Goal: Task Accomplishment & Management: Complete application form

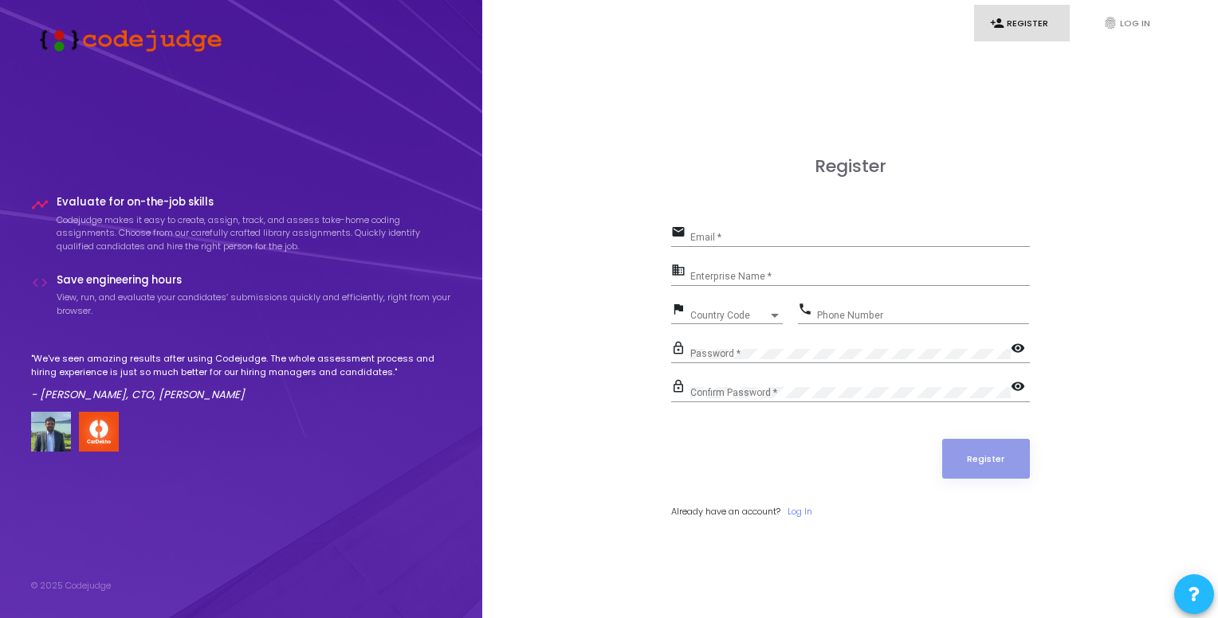
click at [741, 239] on input "Email *" at bounding box center [859, 237] width 339 height 11
type input "[EMAIL_ADDRESS][DOMAIN_NAME]"
click at [773, 269] on div "Enterprise Name *" at bounding box center [859, 273] width 339 height 25
type input "Payoneer"
click at [767, 320] on div "Country Code" at bounding box center [729, 316] width 78 height 10
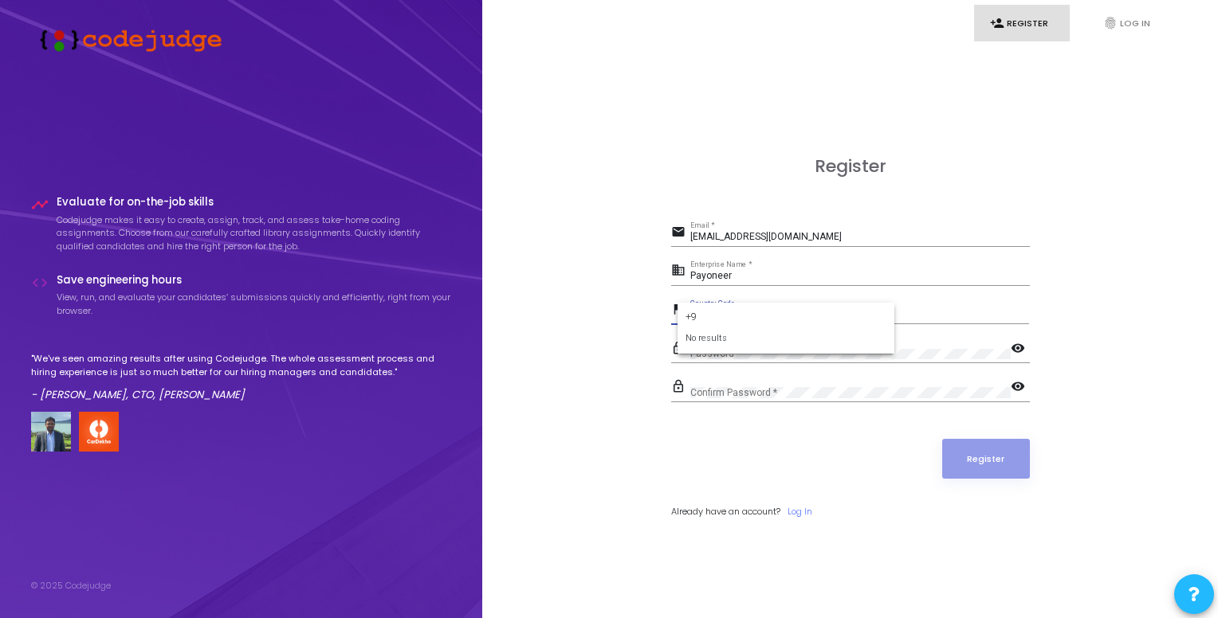
type input "+"
type input "india"
click at [831, 363] on span "India +91" at bounding box center [785, 372] width 191 height 26
click at [826, 304] on div "Phone Number" at bounding box center [923, 312] width 212 height 25
click at [836, 308] on div "Phone Number" at bounding box center [923, 312] width 212 height 25
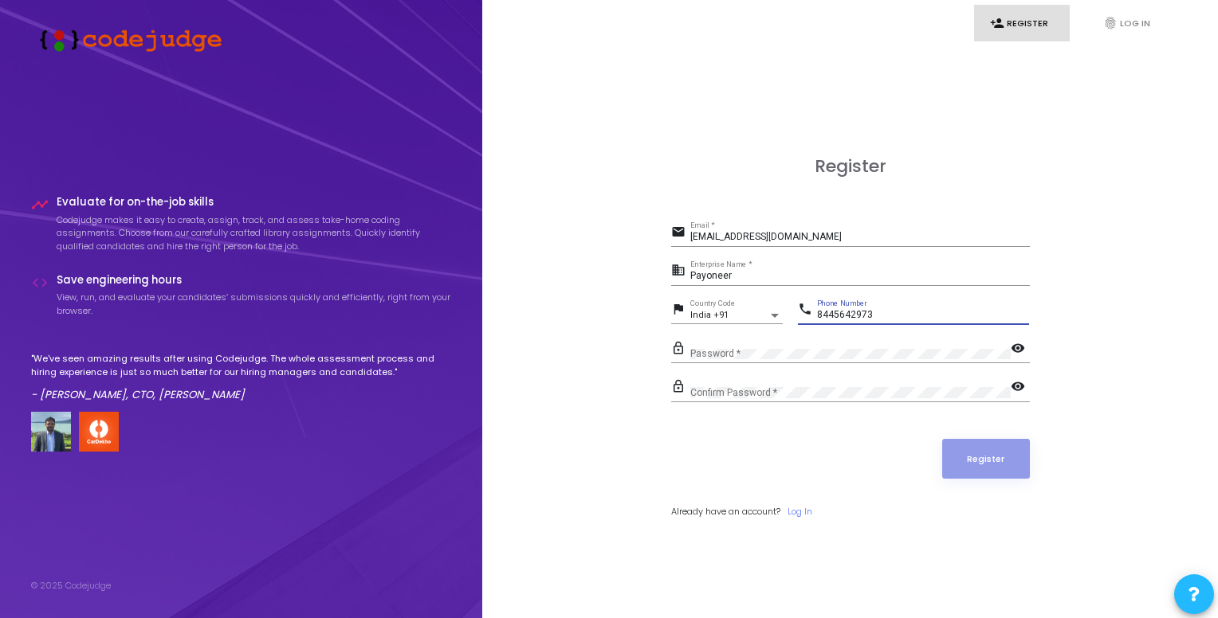
type input "8445642973"
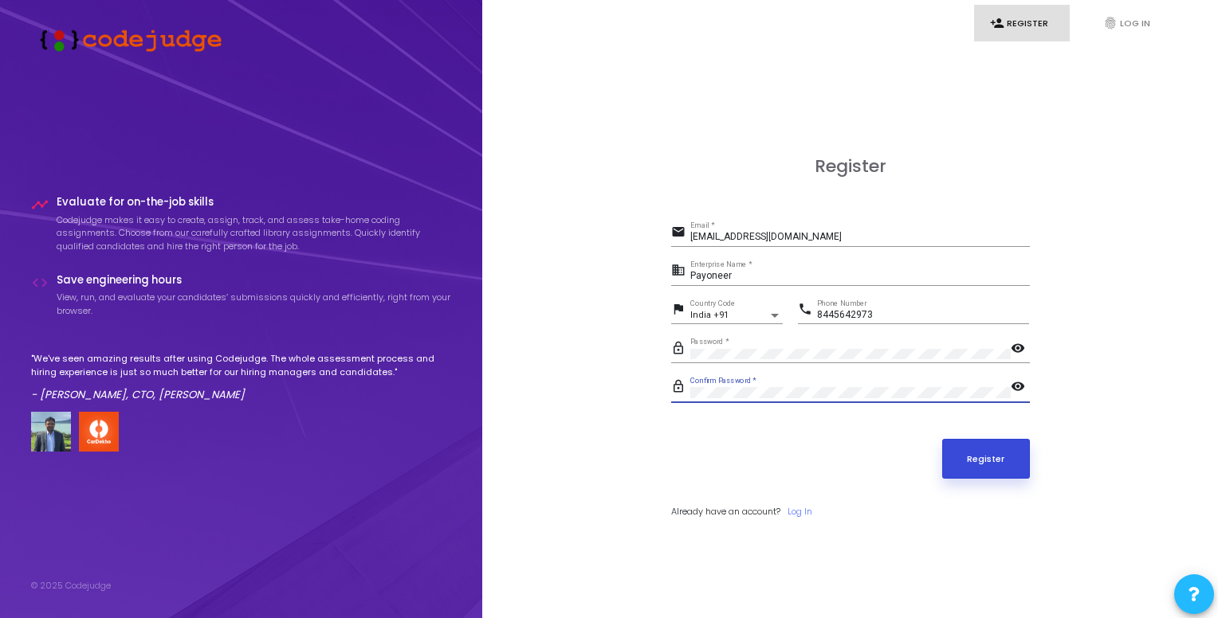
click at [948, 458] on button "Register" at bounding box center [986, 459] width 88 height 40
click at [995, 450] on button "Register" at bounding box center [986, 459] width 88 height 40
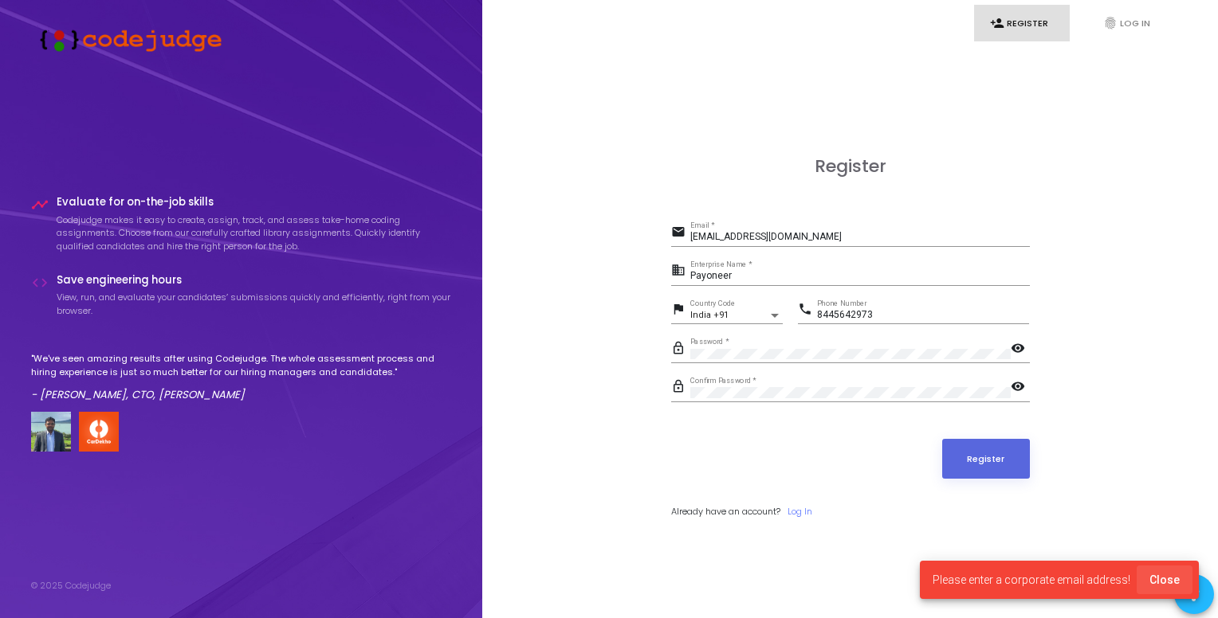
click at [1167, 581] on span "Close" at bounding box center [1164, 580] width 30 height 13
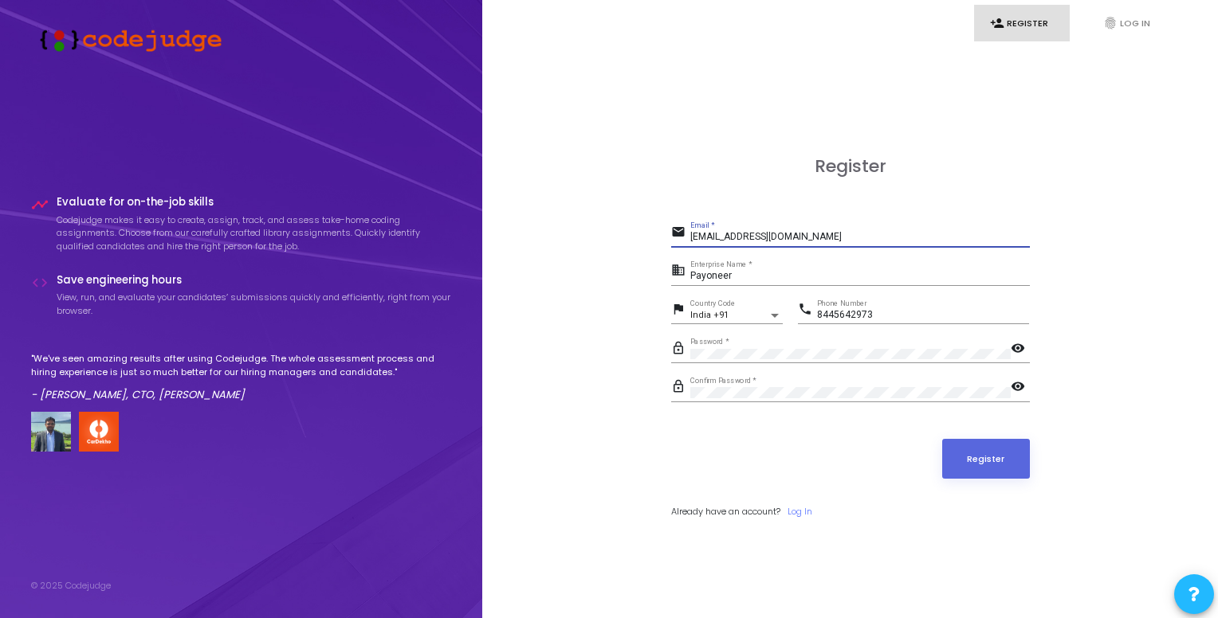
click at [762, 234] on input "[EMAIL_ADDRESS][DOMAIN_NAME]" at bounding box center [859, 237] width 339 height 11
click at [736, 244] on div "jishanu077@gmail.com Email *" at bounding box center [859, 234] width 339 height 25
click at [974, 466] on button "Register" at bounding box center [986, 459] width 88 height 40
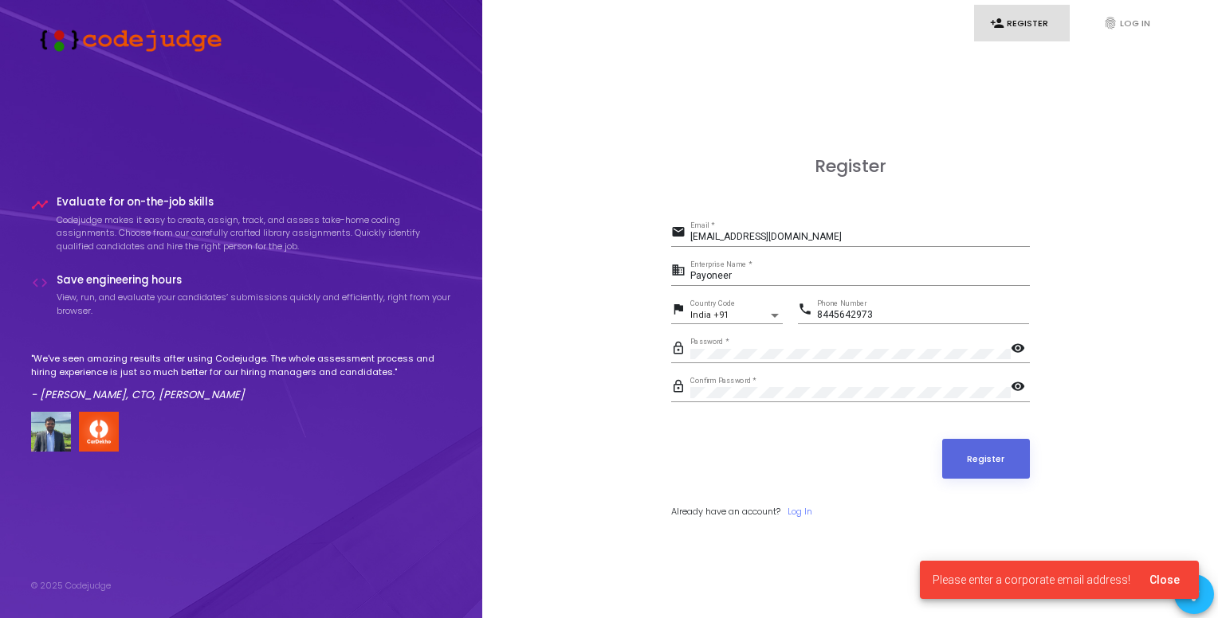
click at [736, 280] on input "Payoneer" at bounding box center [859, 276] width 339 height 11
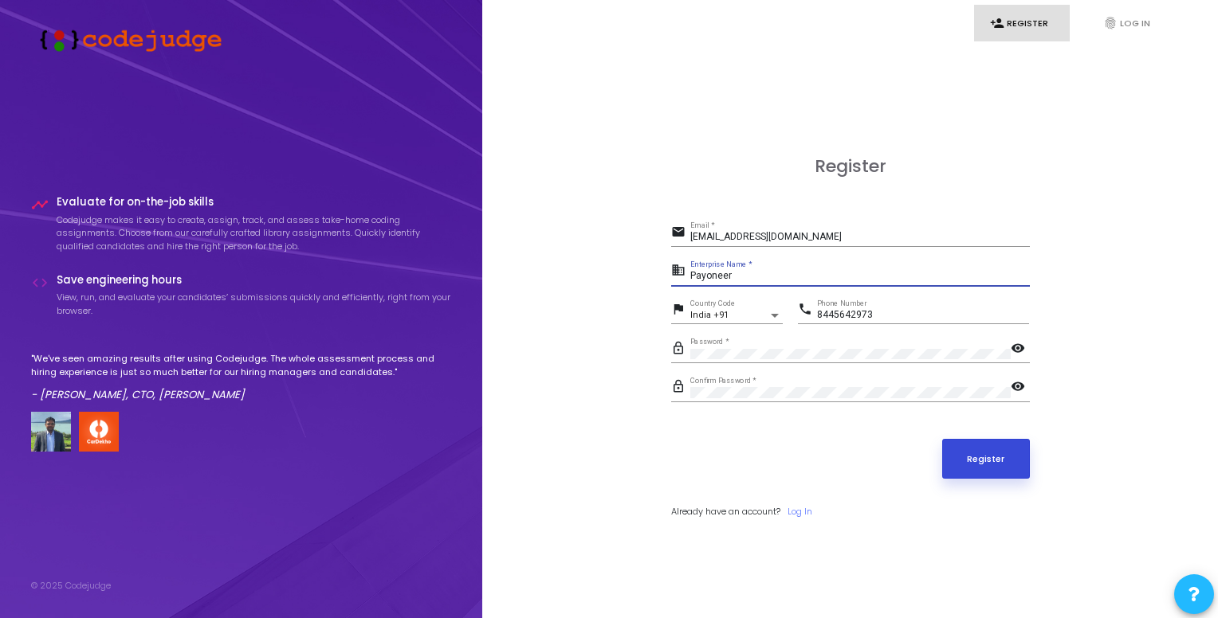
click at [963, 445] on button "Register" at bounding box center [986, 459] width 88 height 40
click at [999, 453] on button "Register" at bounding box center [986, 459] width 88 height 40
click at [801, 241] on input "jishanu077@gmail.com" at bounding box center [859, 237] width 339 height 11
click at [1001, 453] on button "Register" at bounding box center [986, 459] width 88 height 40
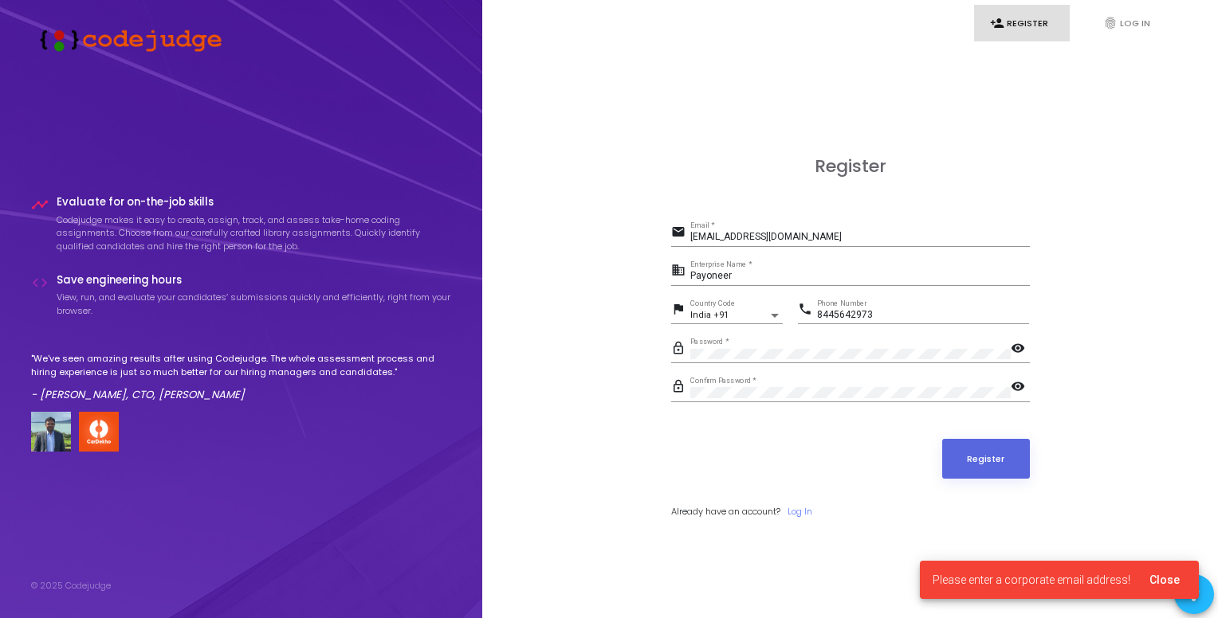
click at [1175, 583] on span "Close" at bounding box center [1164, 580] width 30 height 13
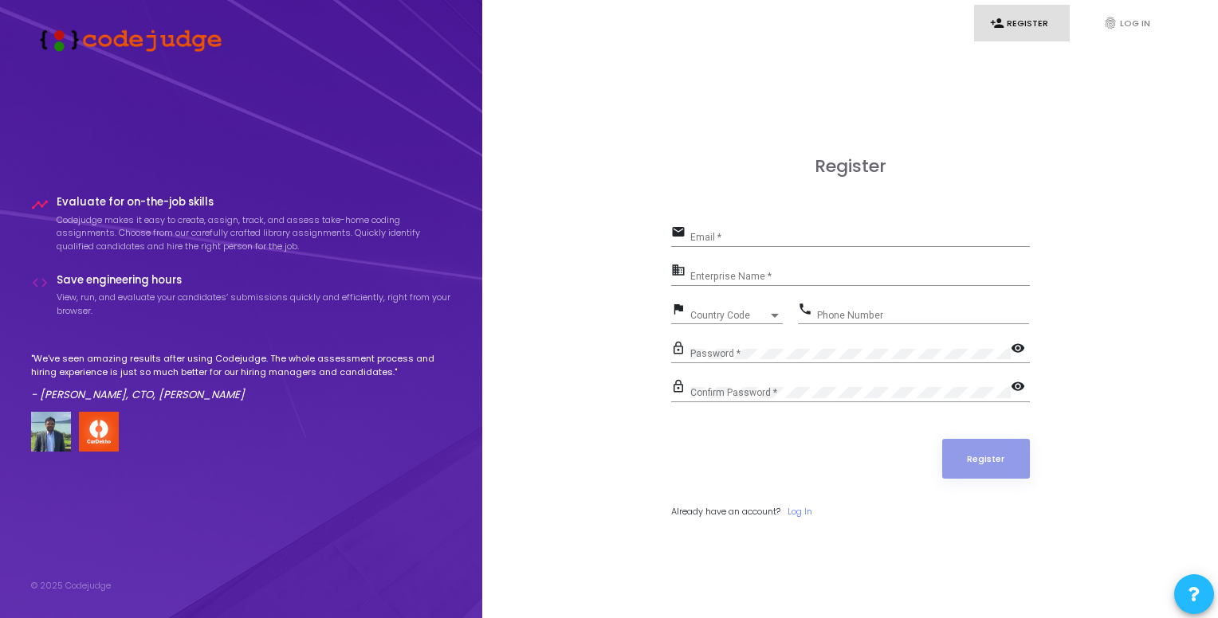
click at [764, 234] on input "Email *" at bounding box center [859, 237] width 339 height 11
type input "[EMAIL_ADDRESS][DOMAIN_NAME]"
click at [702, 275] on input "Enterprise Name *" at bounding box center [859, 276] width 339 height 11
type input "SKUAD"
click at [730, 311] on span "Country Code" at bounding box center [729, 316] width 78 height 10
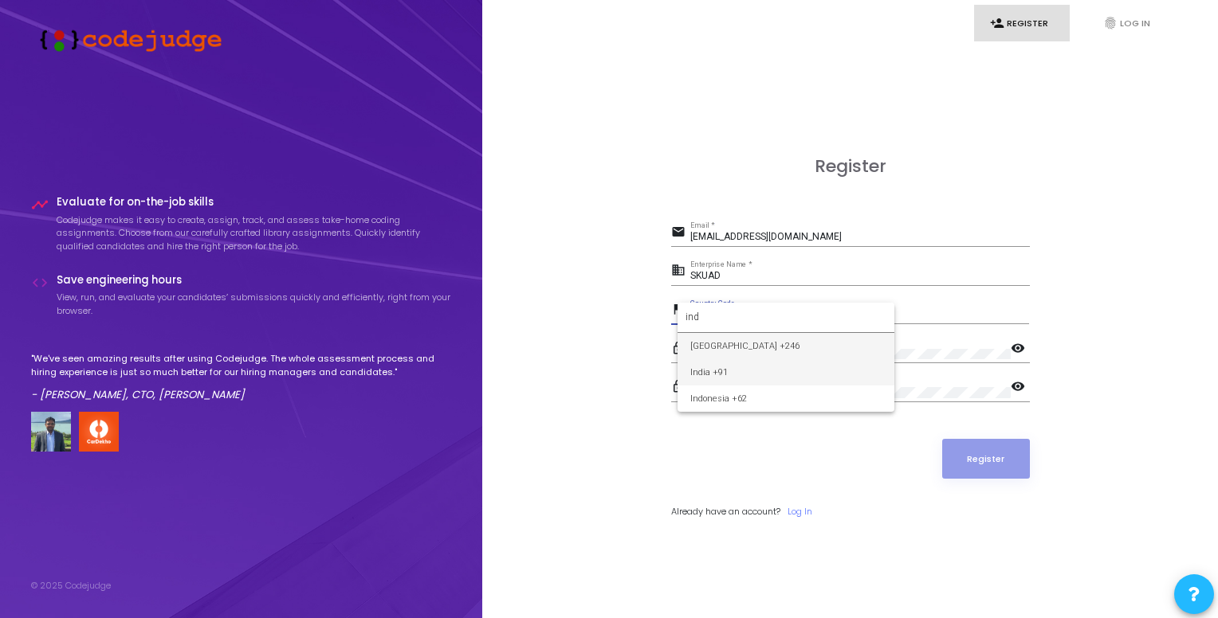
type input "ind"
click at [727, 375] on span "India +91" at bounding box center [785, 372] width 191 height 26
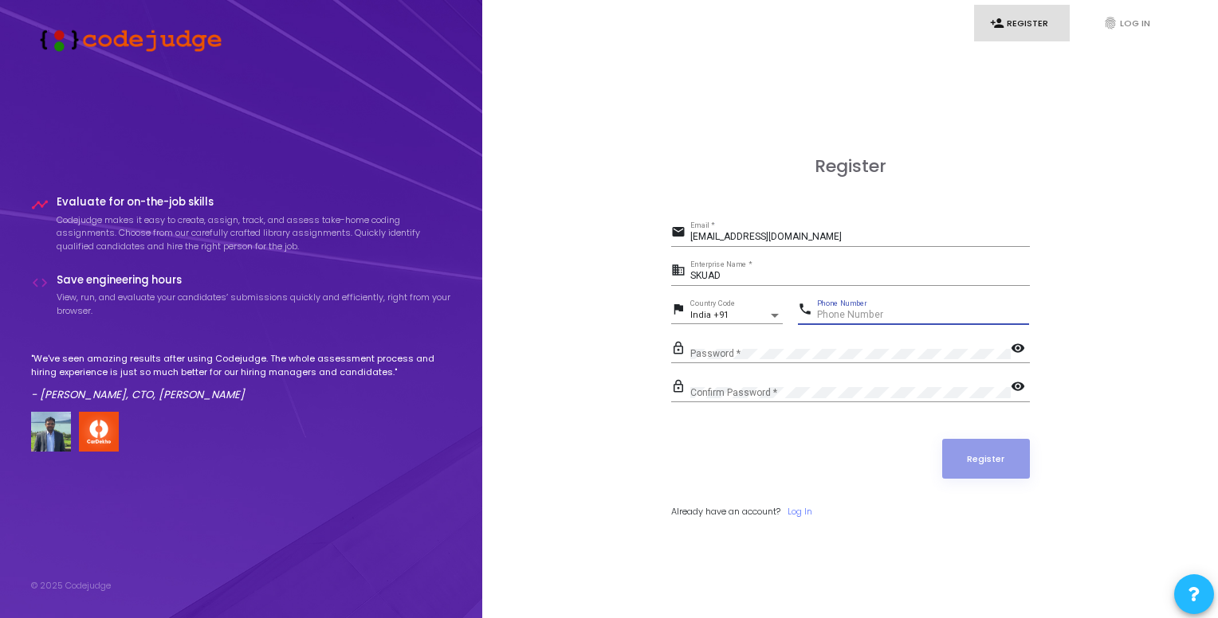
click at [871, 313] on input "Phone Number" at bounding box center [923, 315] width 212 height 11
type input "8445642973"
click at [950, 461] on button "Register" at bounding box center [986, 459] width 88 height 40
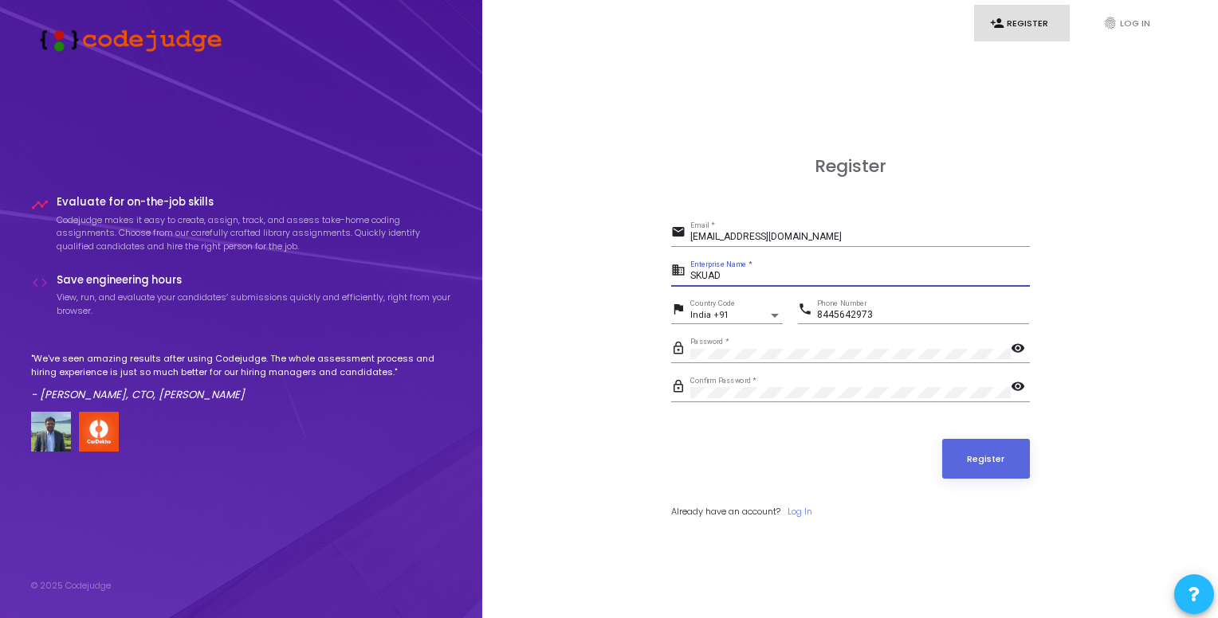
click at [740, 279] on input "SKUAD" at bounding box center [859, 276] width 339 height 11
click at [965, 459] on button "Register" at bounding box center [986, 459] width 88 height 40
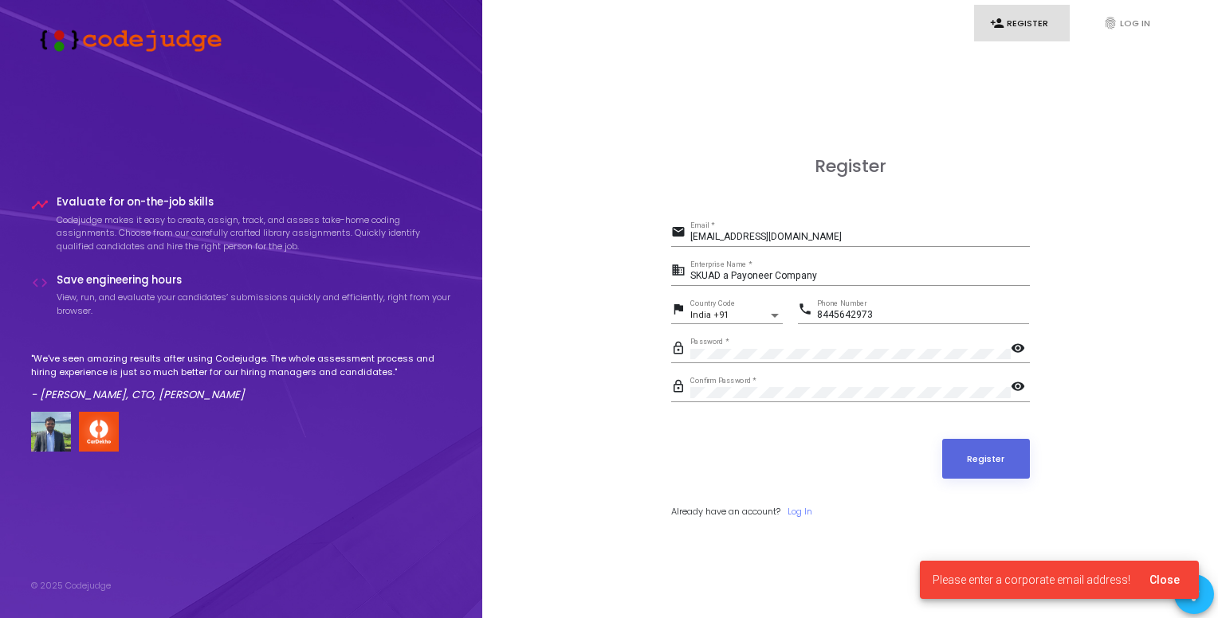
click at [765, 235] on input "[EMAIL_ADDRESS][DOMAIN_NAME]" at bounding box center [859, 237] width 339 height 11
click at [808, 243] on input "jishanu077@gmail.com" at bounding box center [859, 237] width 339 height 11
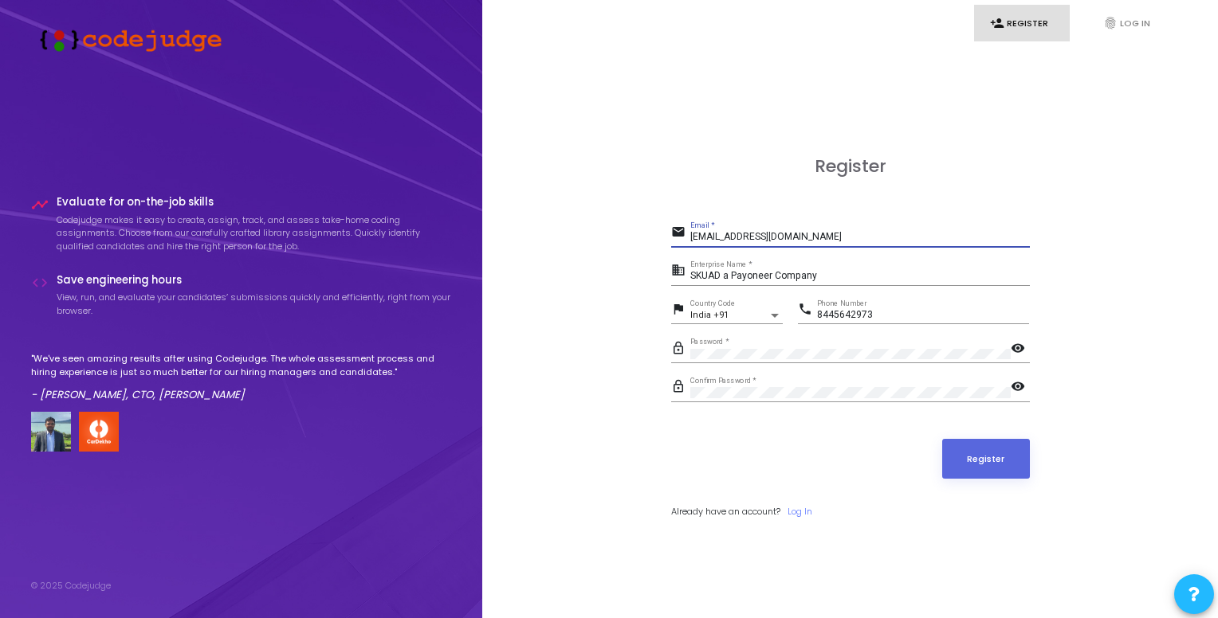
click at [771, 485] on form "email jishanu077@gmail.com Email * business SKUAD a Payoneer Company Enterprise…" at bounding box center [850, 370] width 359 height 297
click at [980, 444] on button "Register" at bounding box center [986, 459] width 88 height 40
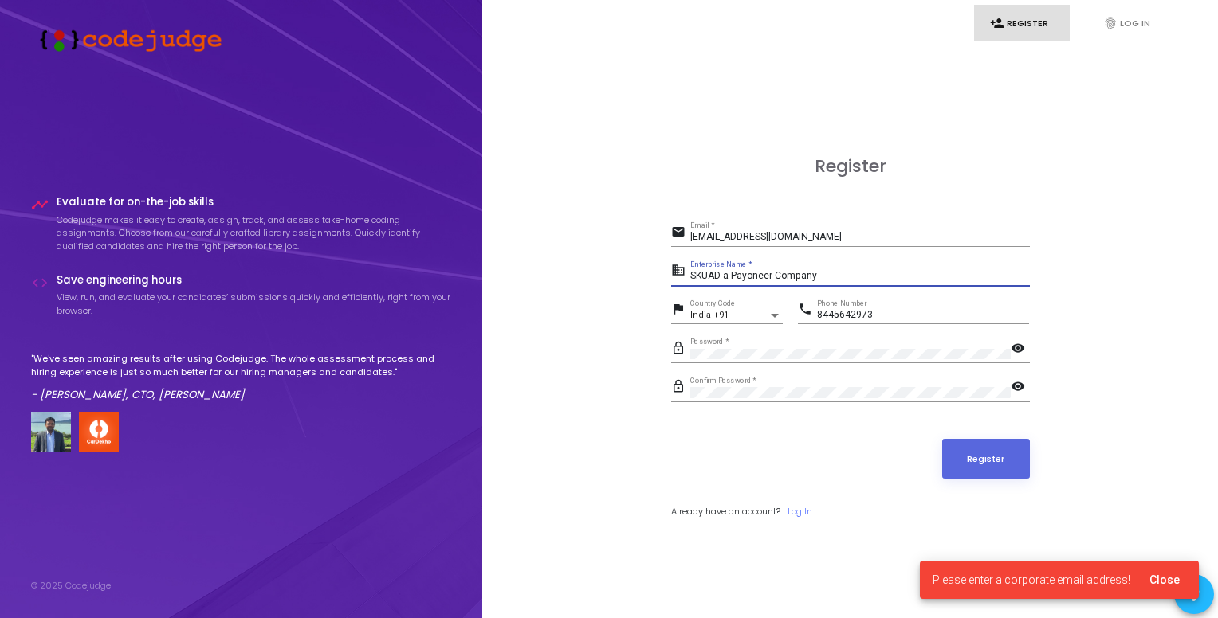
drag, startPoint x: 829, startPoint y: 275, endPoint x: 682, endPoint y: 286, distance: 147.1
click at [682, 286] on div "business SKUAD a Payoneer Company Enterprise Name *" at bounding box center [850, 278] width 359 height 37
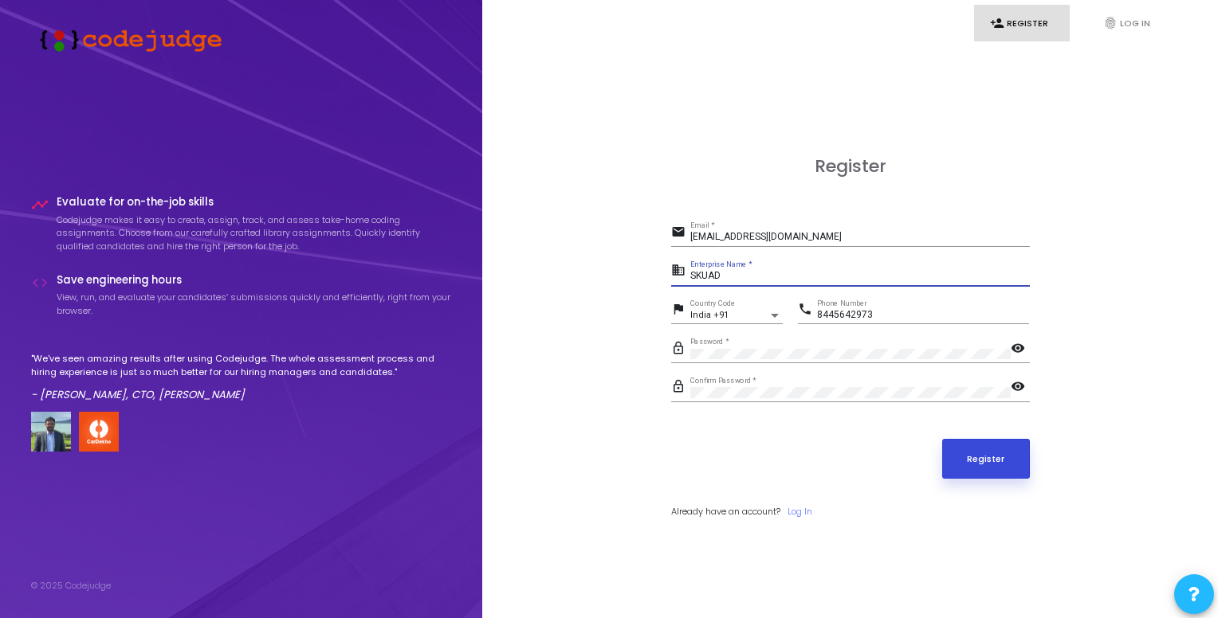
type input "SKUAD"
click at [987, 456] on button "Register" at bounding box center [986, 459] width 88 height 40
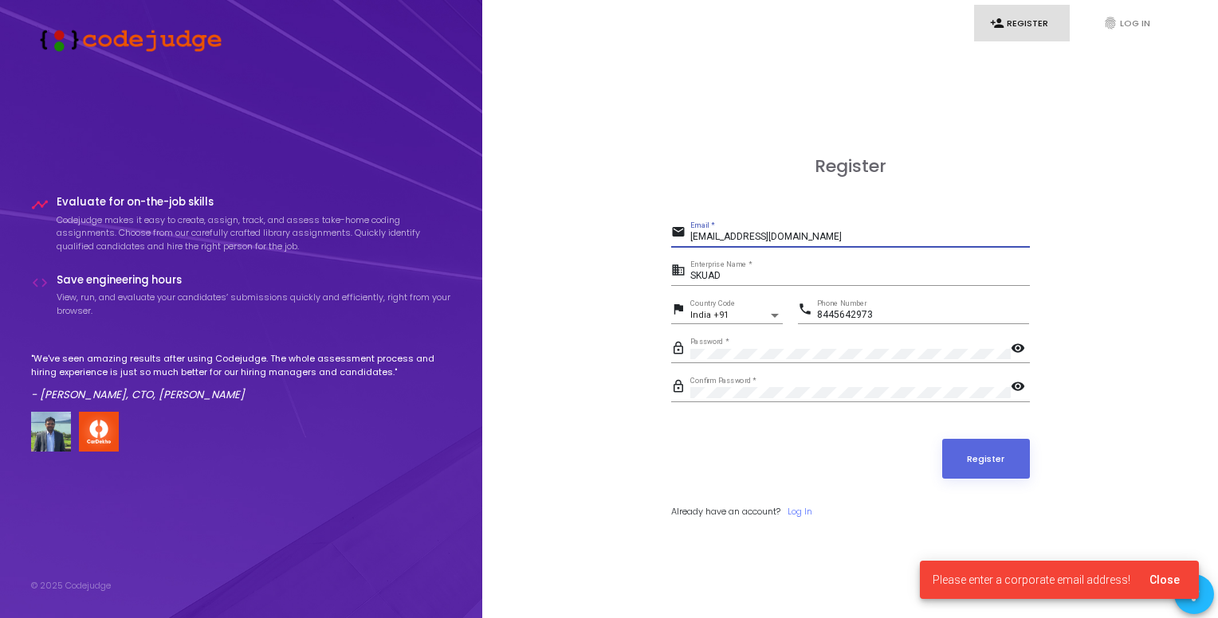
click at [749, 237] on input "jishanu077@gmail.com" at bounding box center [859, 237] width 339 height 11
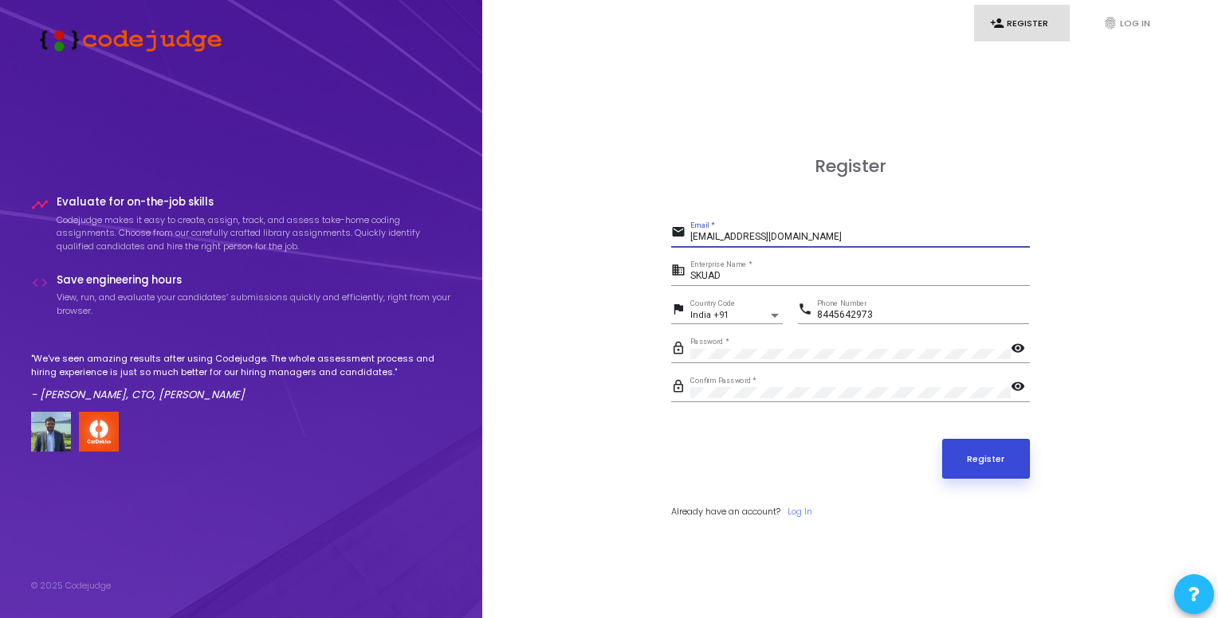
type input "jishanu077@skuad.com"
click at [983, 465] on button "Register" at bounding box center [986, 459] width 88 height 40
click at [969, 469] on button "Register" at bounding box center [986, 459] width 88 height 40
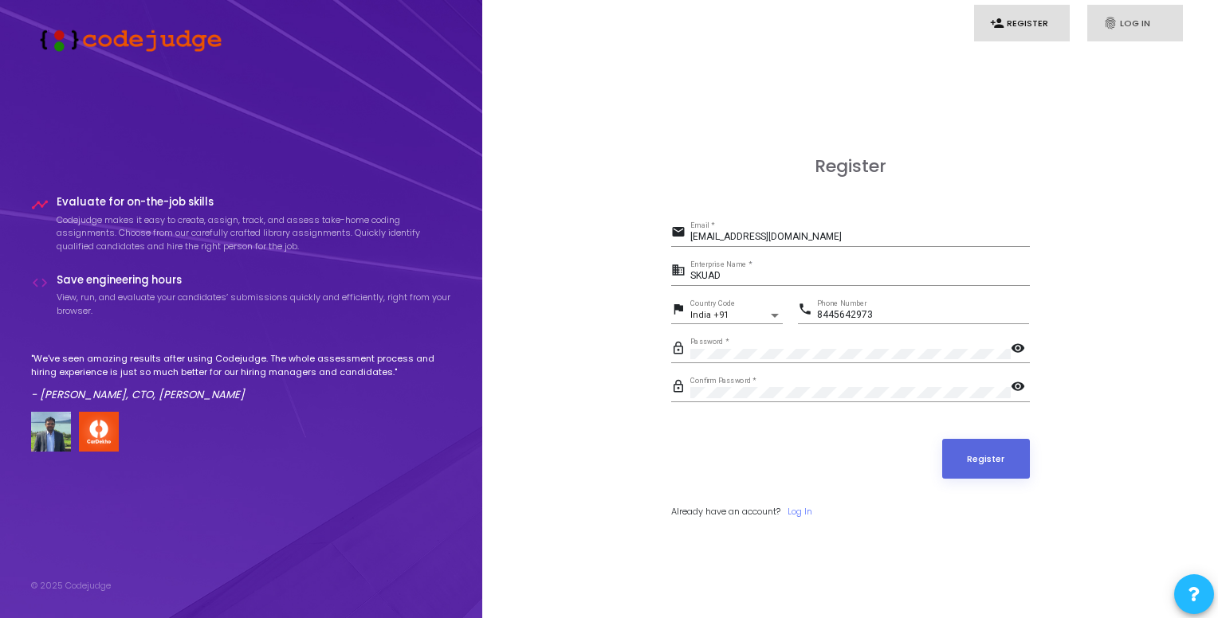
click at [1135, 34] on link "fingerprint Log In" at bounding box center [1135, 23] width 96 height 37
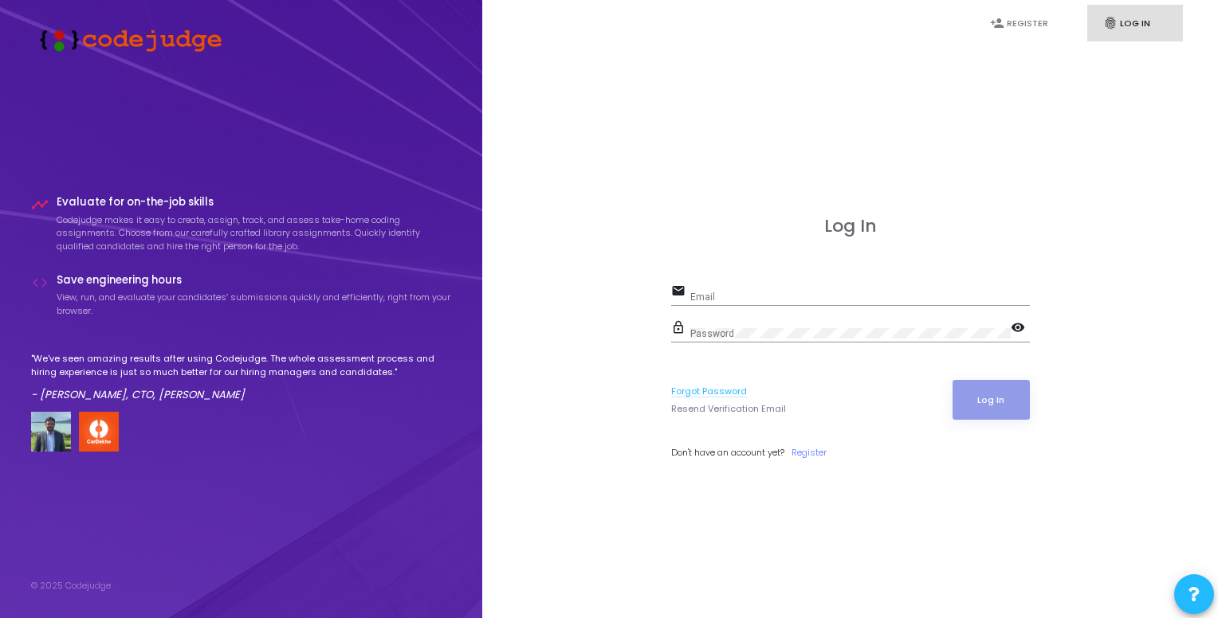
click at [701, 390] on link "Forgot Password" at bounding box center [709, 392] width 76 height 14
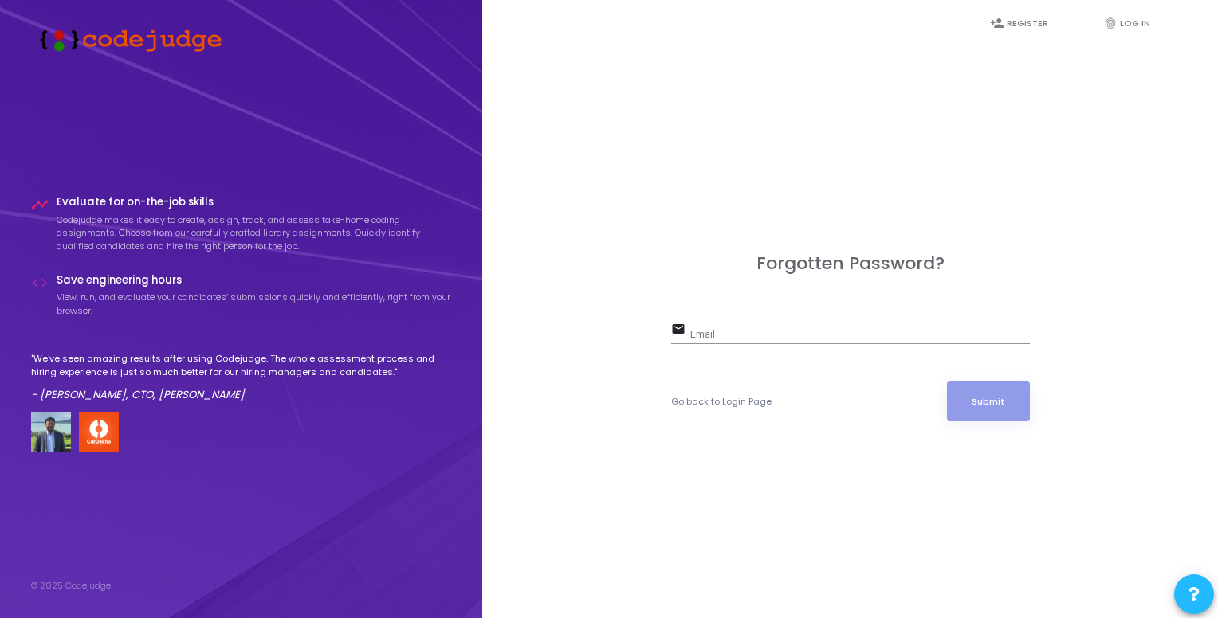
click at [733, 336] on input "Email" at bounding box center [859, 335] width 339 height 11
click at [733, 338] on input "Email" at bounding box center [859, 335] width 339 height 11
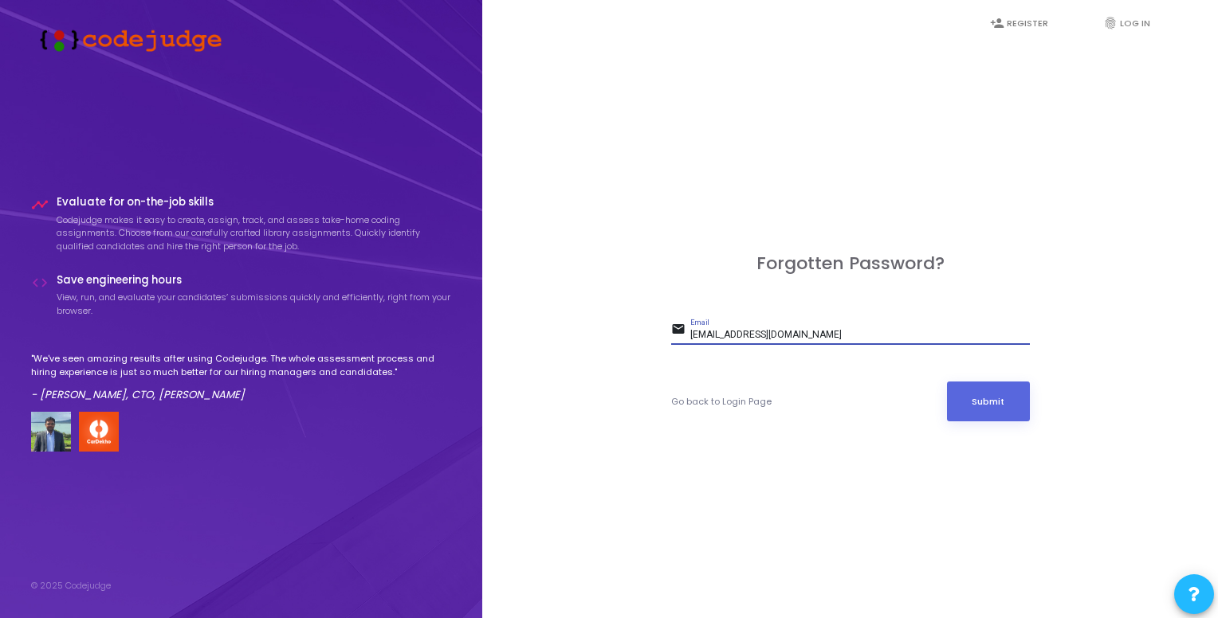
type input "jishanu077@skuad.com"
click at [947, 382] on button "Submit" at bounding box center [988, 402] width 83 height 40
click at [978, 412] on button "Submit" at bounding box center [988, 402] width 83 height 40
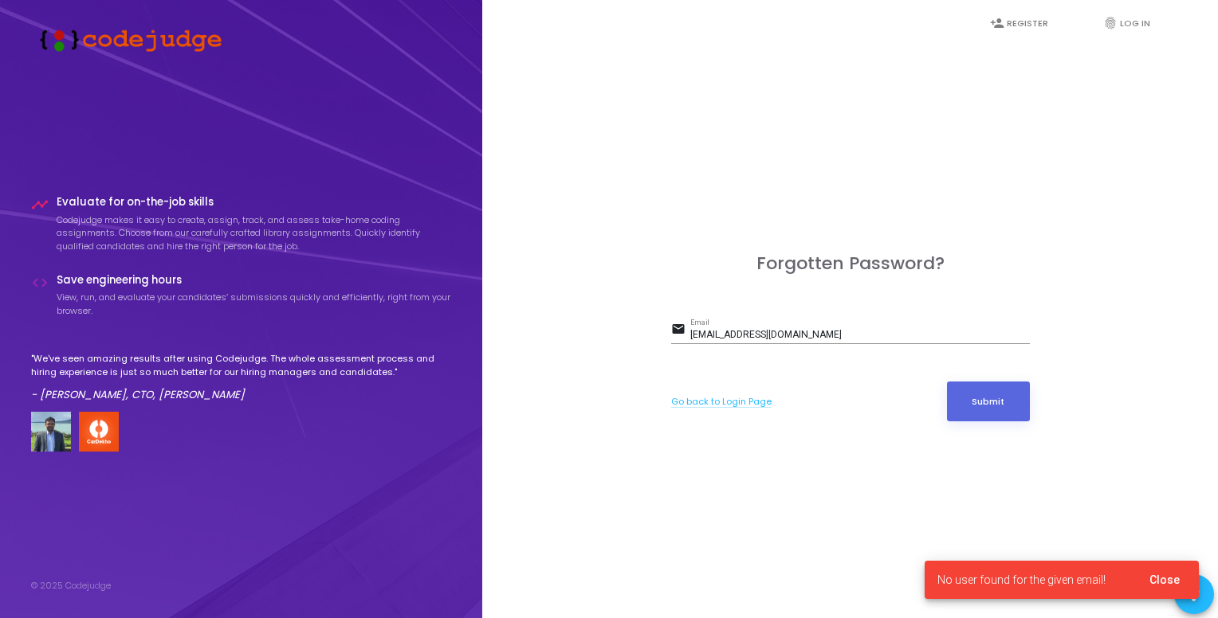
click at [731, 402] on link "Go back to Login Page" at bounding box center [721, 402] width 100 height 14
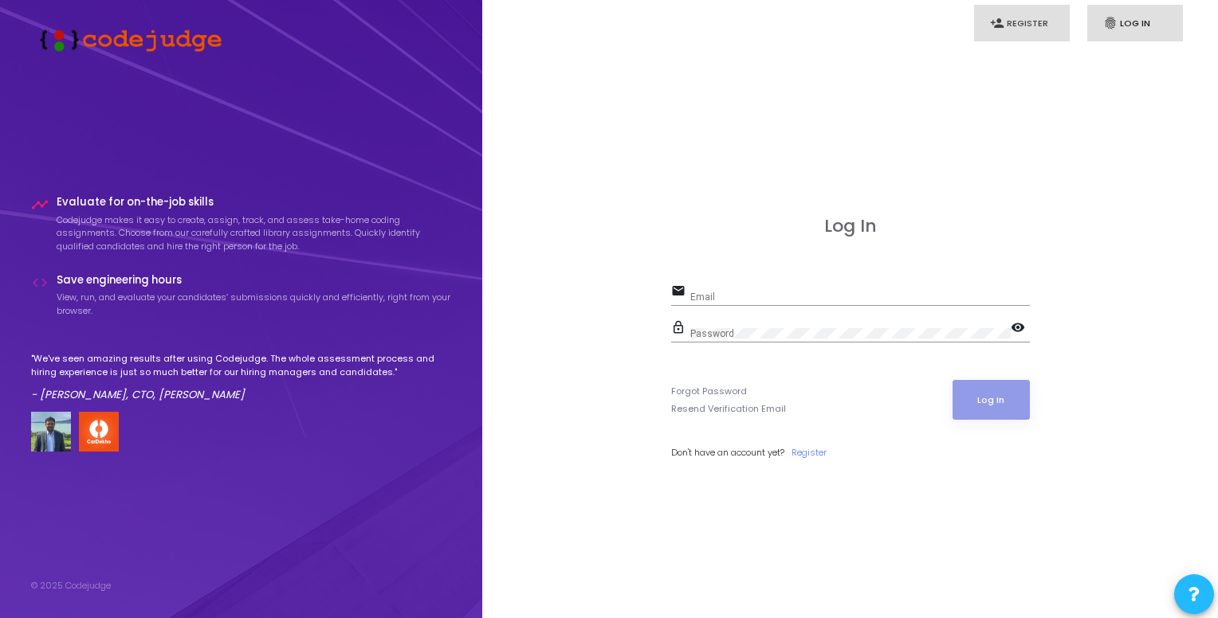
click at [1031, 22] on link "person_add Register" at bounding box center [1022, 23] width 96 height 37
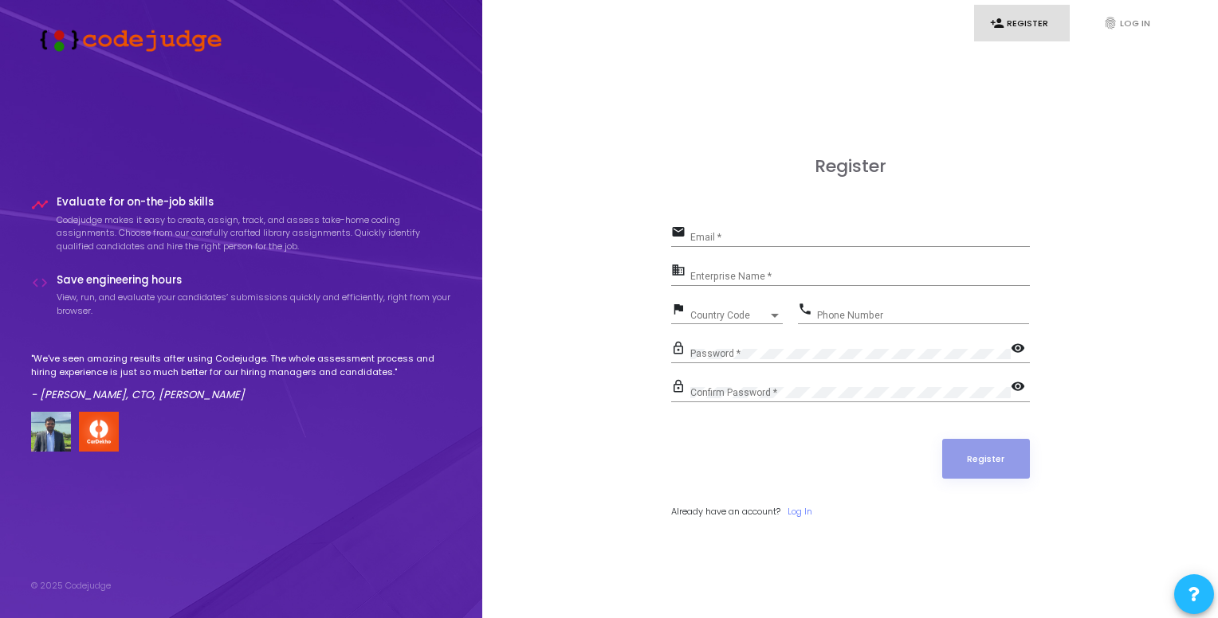
click at [781, 226] on div "Email *" at bounding box center [859, 234] width 339 height 25
click at [778, 243] on input "Email *" at bounding box center [859, 237] width 339 height 11
click at [749, 239] on input "jishanu077@gmail.com" at bounding box center [859, 237] width 339 height 11
type input "jishanu077@skuad.com"
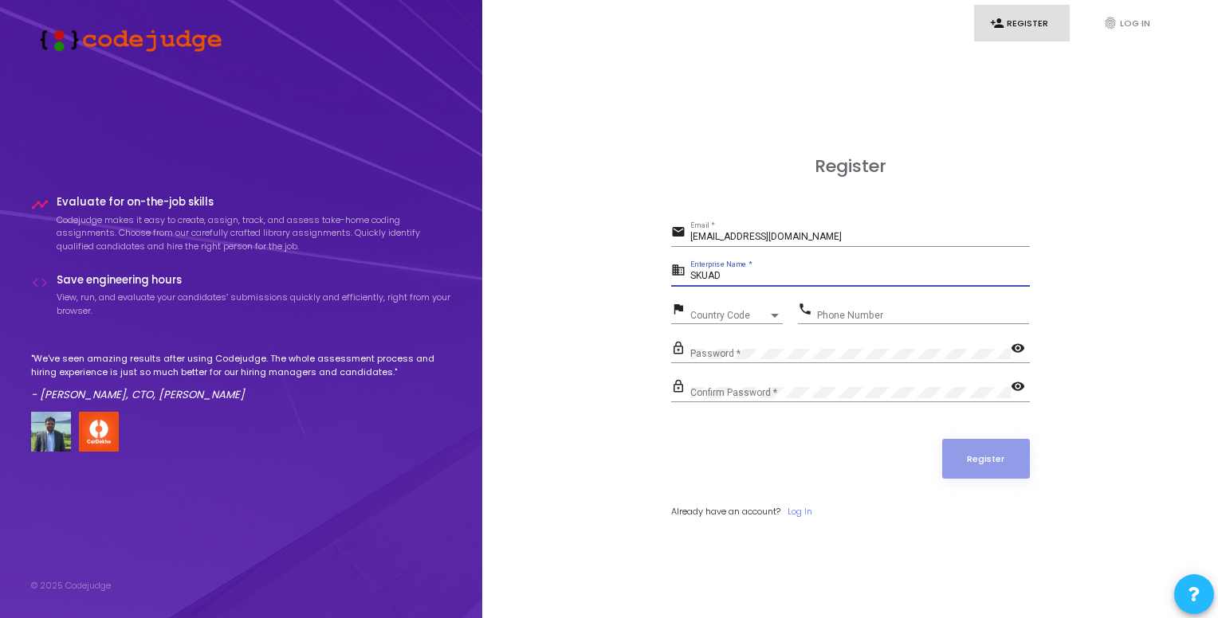
type input "SKUAD"
type input "8445642973"
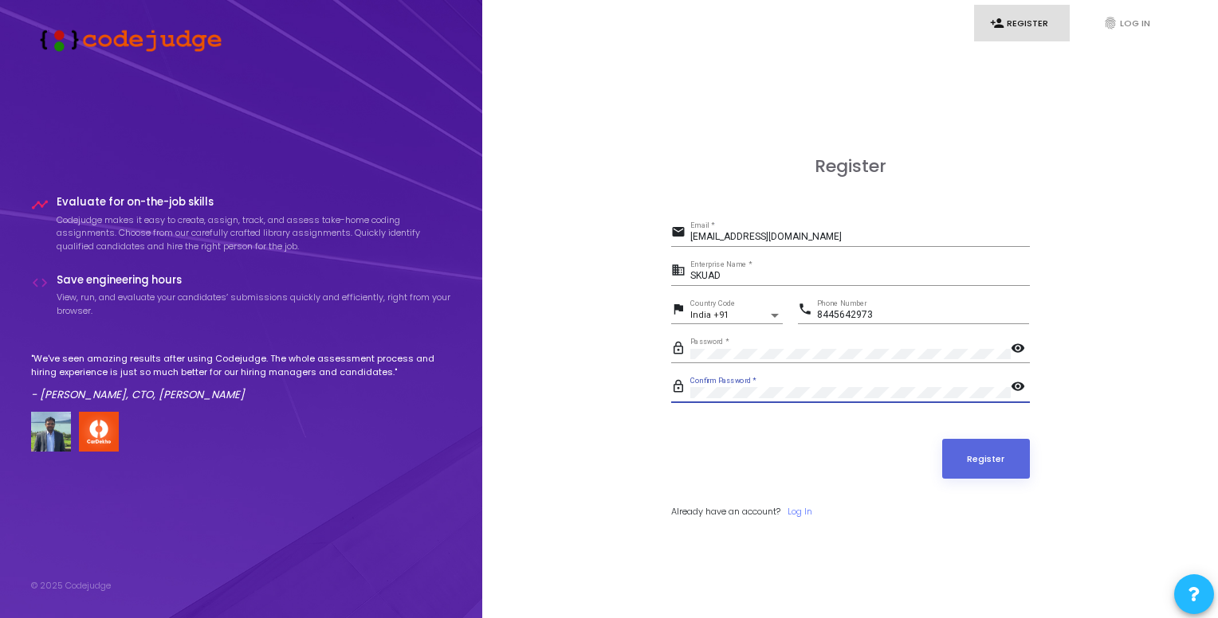
click at [942, 439] on button "Register" at bounding box center [986, 459] width 88 height 40
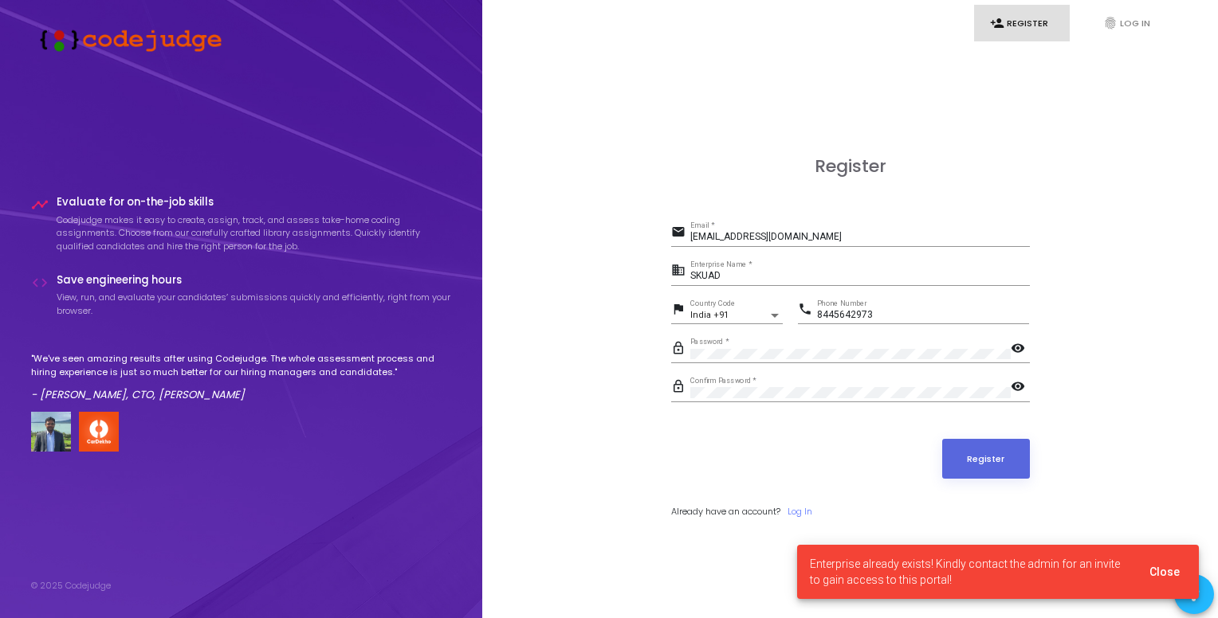
click at [873, 572] on span "Enterprise already exists! Kindly contact the admin for an invite to gain acces…" at bounding box center [970, 572] width 320 height 32
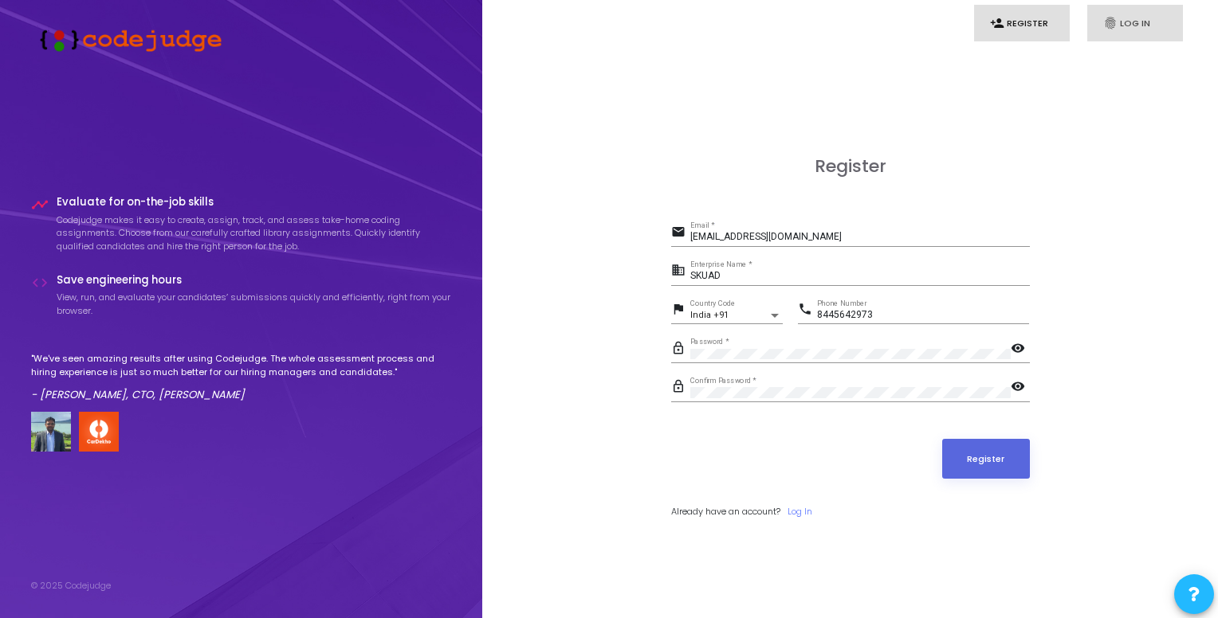
click at [1113, 16] on icon "fingerprint" at bounding box center [1110, 23] width 14 height 14
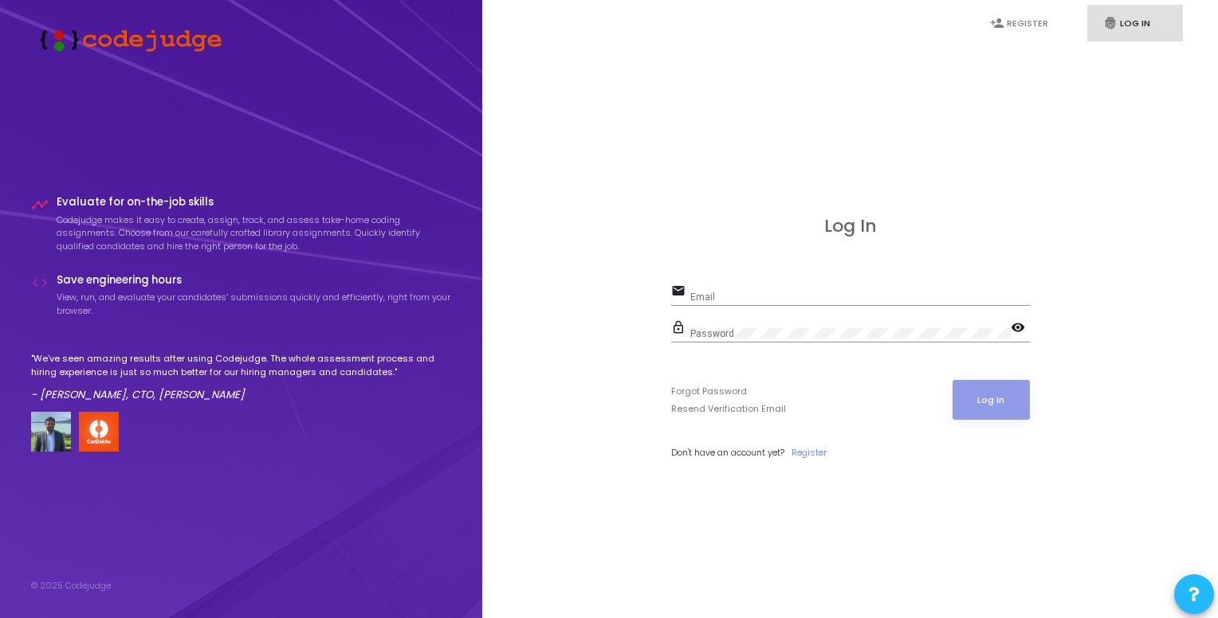
click at [776, 287] on div "Email" at bounding box center [859, 293] width 339 height 25
type input "jishanu077@skuad.com"
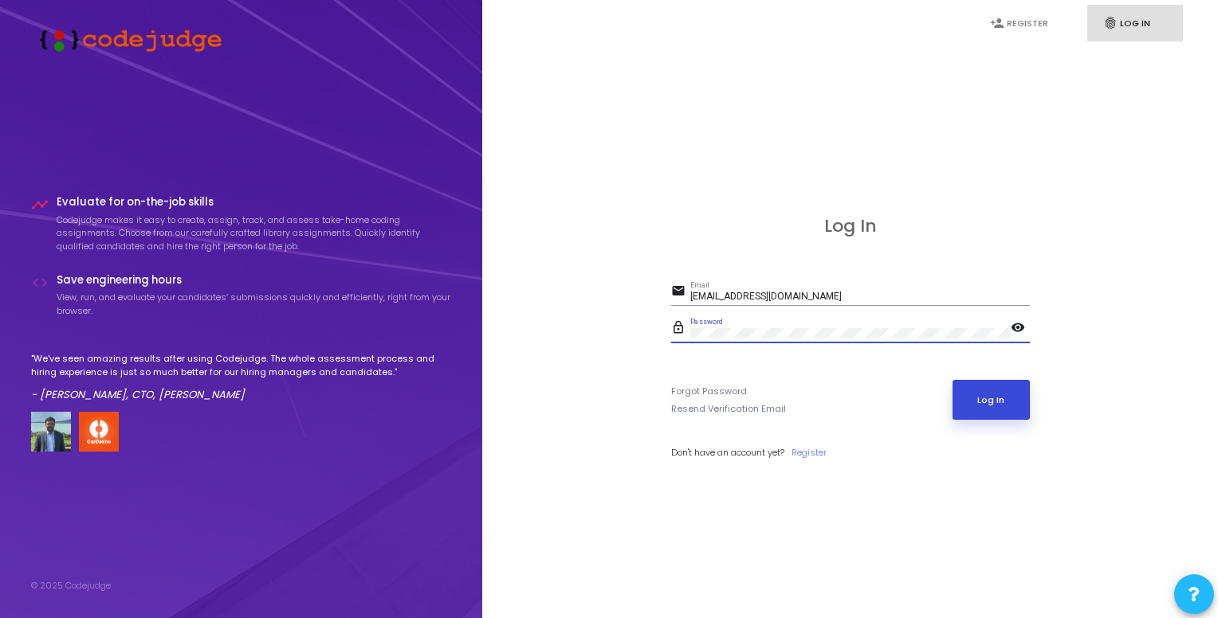
click at [972, 406] on button "Log In" at bounding box center [990, 400] width 77 height 40
